Goal: Task Accomplishment & Management: Manage account settings

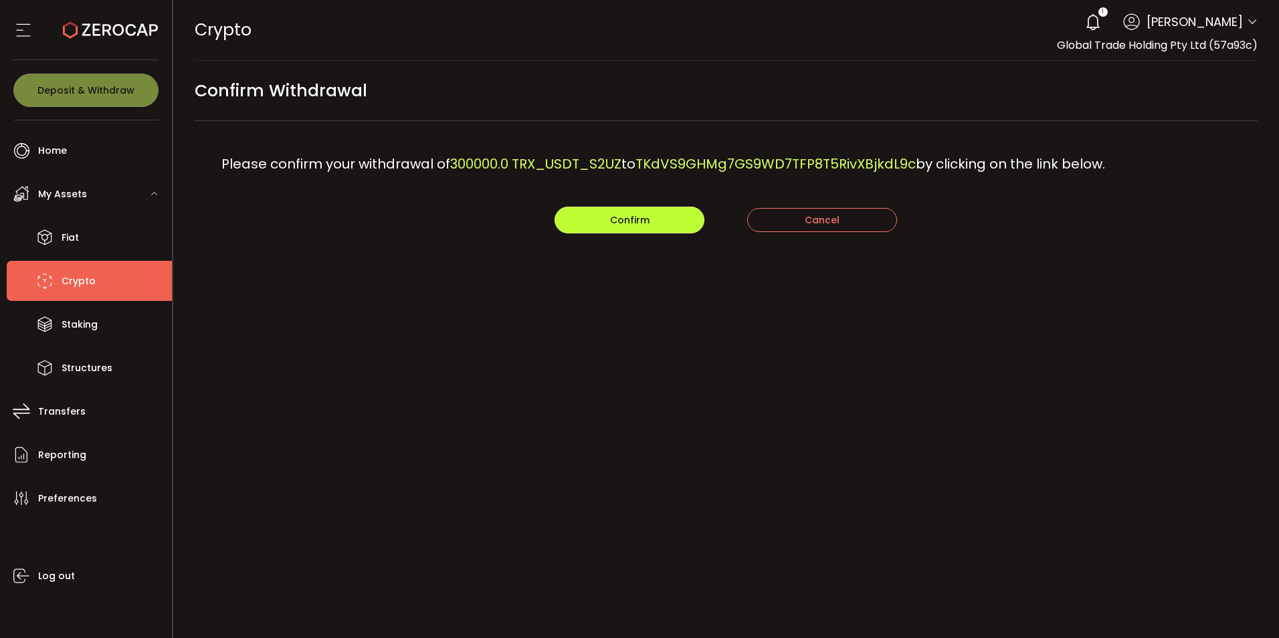
click at [608, 221] on button "Confirm" at bounding box center [629, 220] width 150 height 27
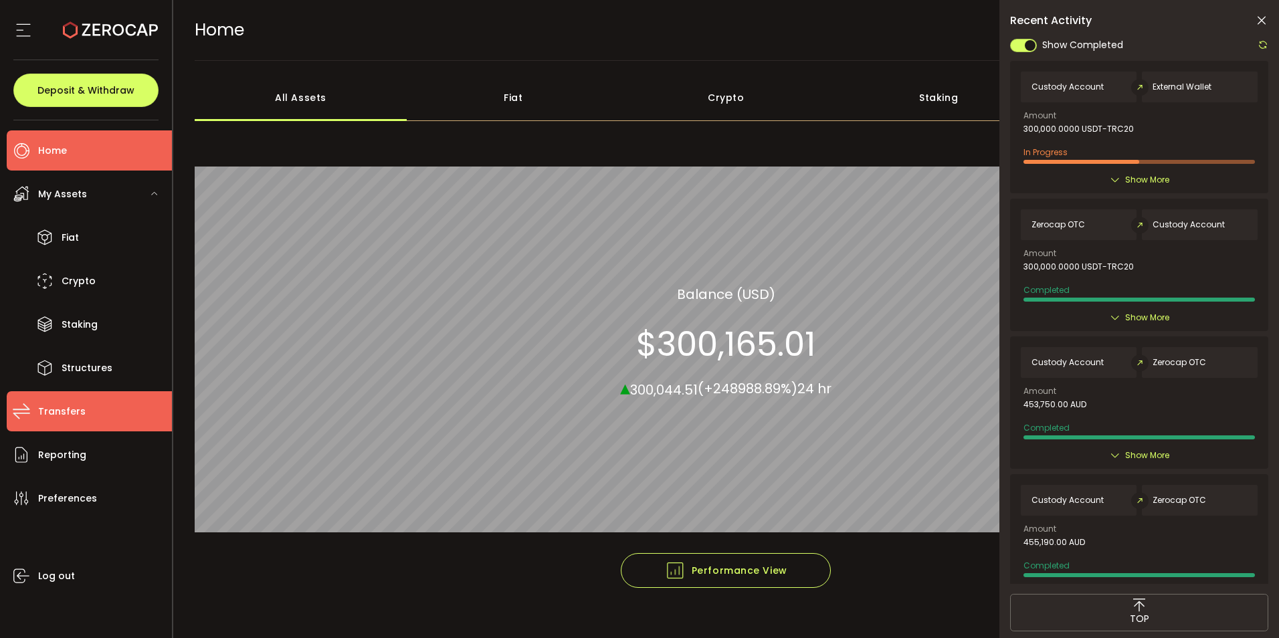
click at [53, 409] on span "Transfers" at bounding box center [61, 411] width 47 height 19
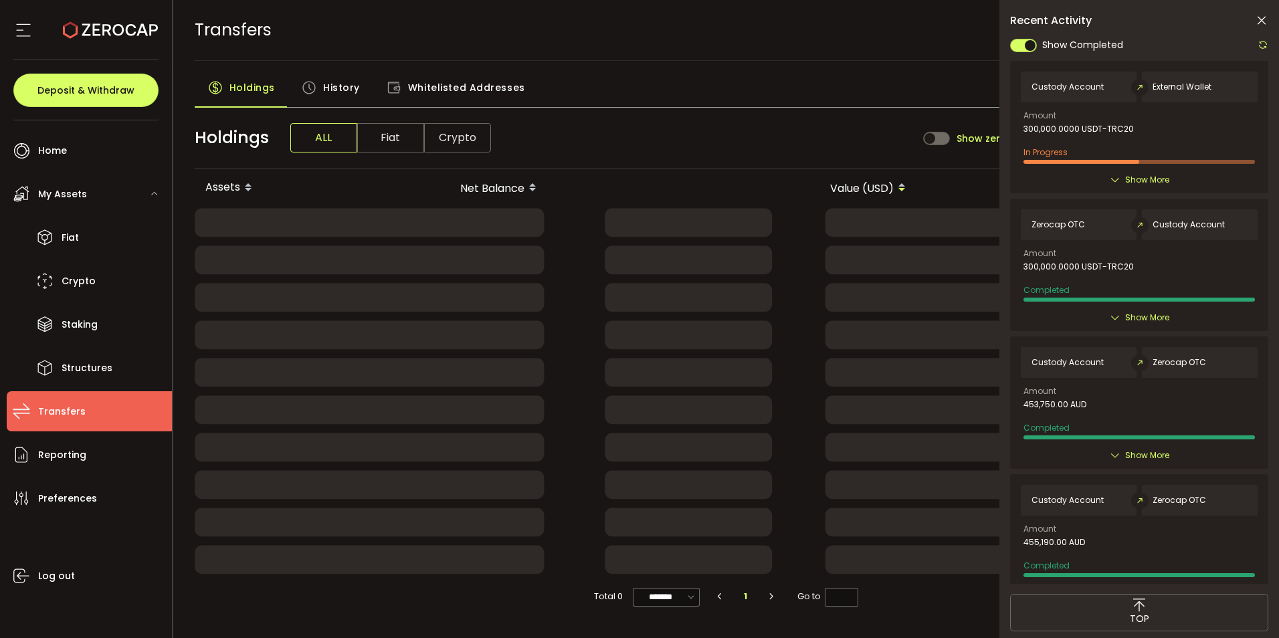
click at [310, 81] on icon at bounding box center [309, 87] width 15 height 15
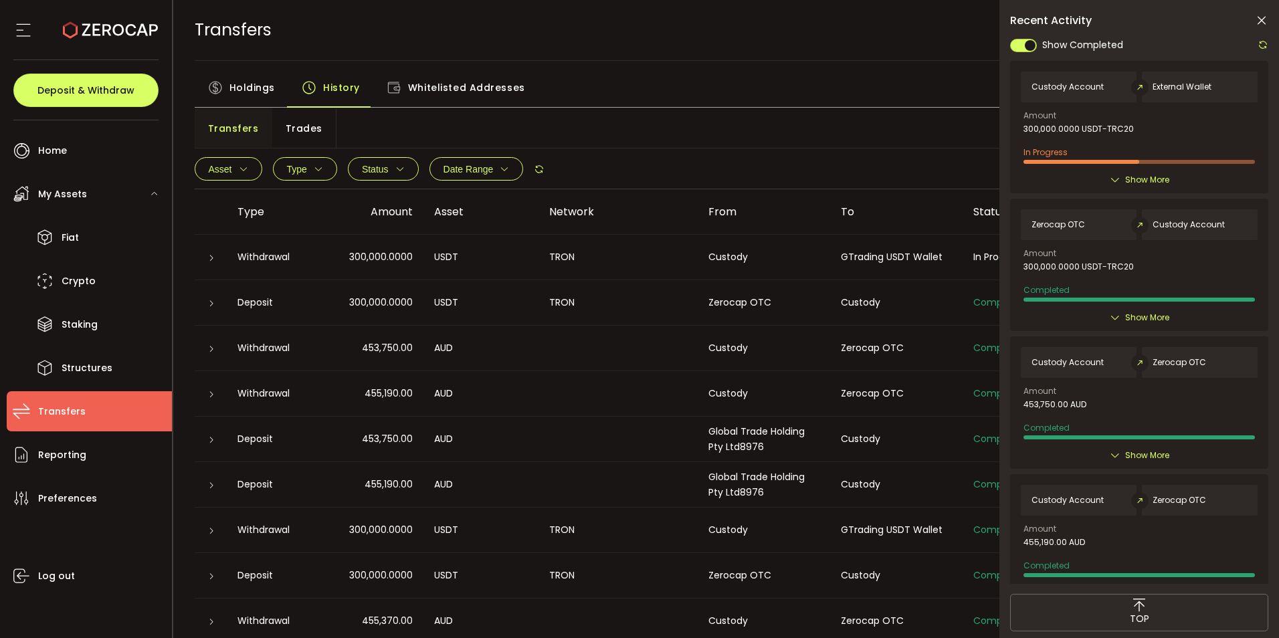
click at [213, 259] on icon at bounding box center [211, 258] width 8 height 8
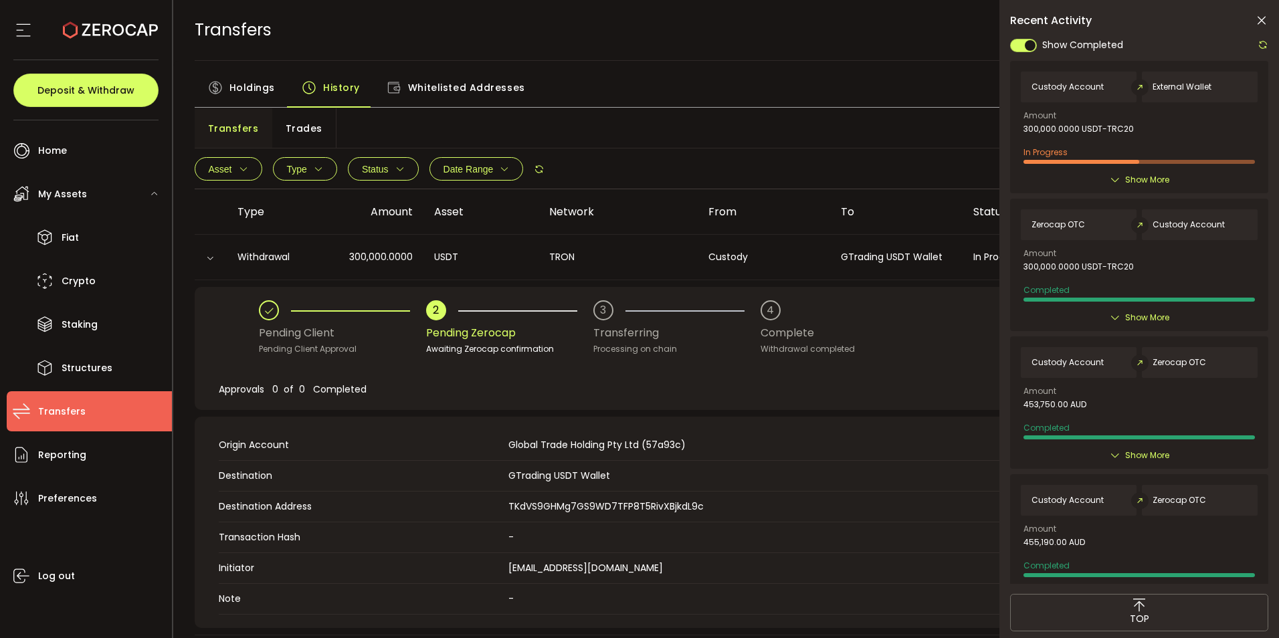
click at [796, 434] on td "Origin Account Global Trade Holding Pty Ltd (57a93c)" at bounding box center [724, 445] width 1011 height 31
click at [1257, 27] on icon at bounding box center [1261, 20] width 13 height 13
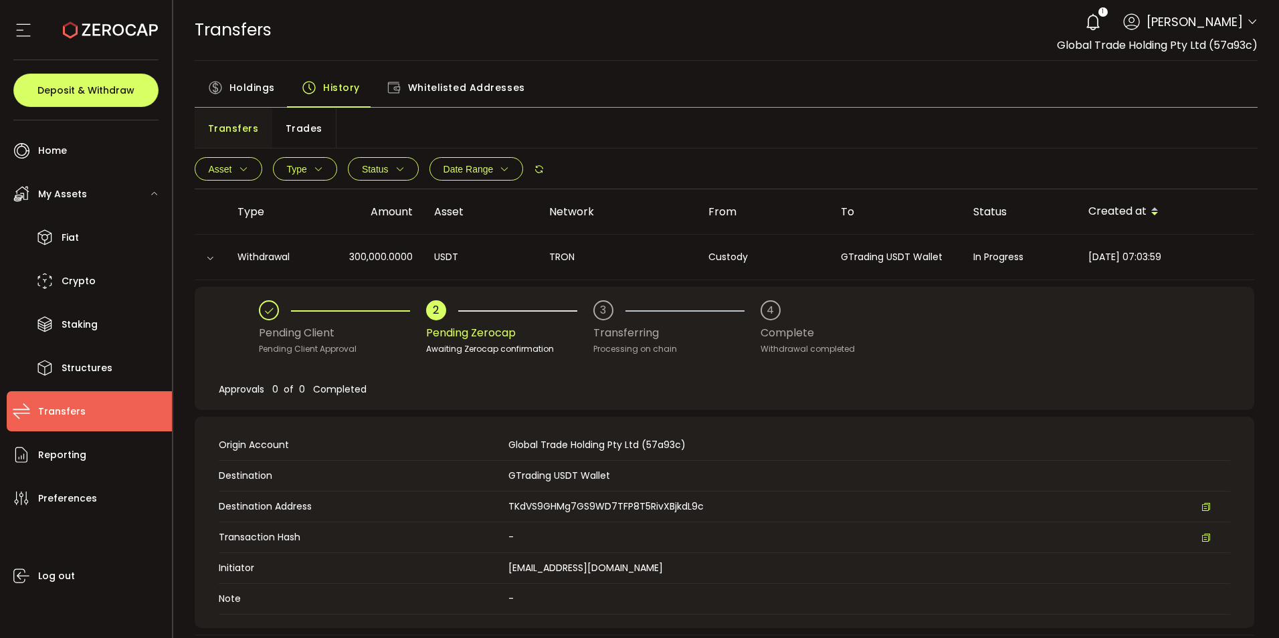
click at [817, 49] on div "TRANSFERS Buy Power $0.00 USD Transfers Transfers Your verification is pending …" at bounding box center [726, 30] width 1063 height 60
click at [715, 36] on div "TRANSFERS Buy Power $0.00 USD Transfers Transfers Your verification is pending …" at bounding box center [726, 30] width 1063 height 60
click at [621, 90] on div "Holdings History Whitelisted Addresses" at bounding box center [726, 90] width 1063 height 33
click at [677, 72] on main "Holdings History Whitelisted Addresses Transfers Trades Asset BTC ETH USDT-ERC2…" at bounding box center [726, 575] width 1106 height 1029
click at [1247, 20] on icon at bounding box center [1252, 22] width 11 height 11
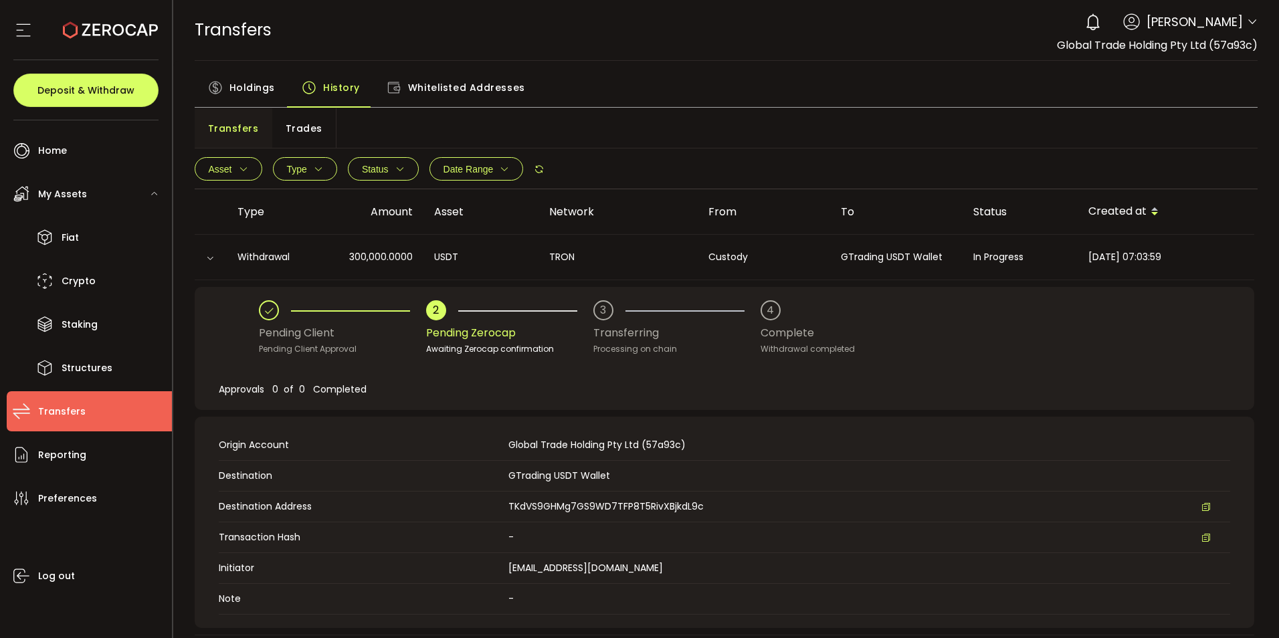
click at [1247, 24] on icon at bounding box center [1252, 22] width 11 height 11
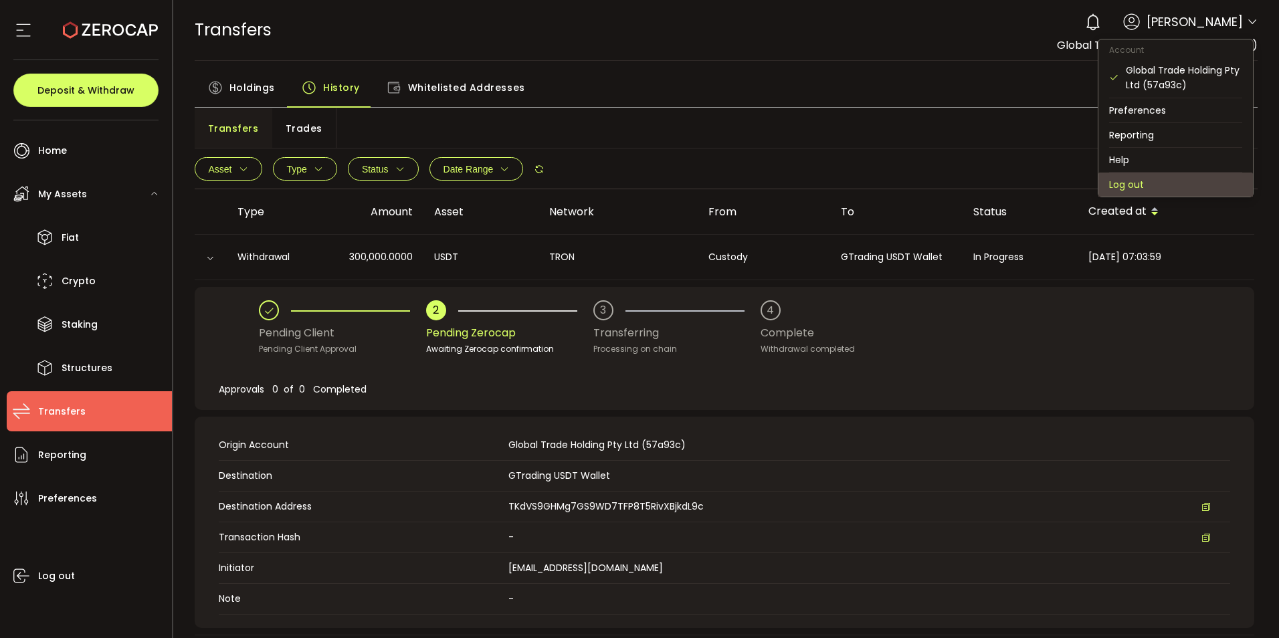
click at [1119, 186] on li "Log out" at bounding box center [1175, 185] width 154 height 24
